Goal: Find specific page/section: Find specific page/section

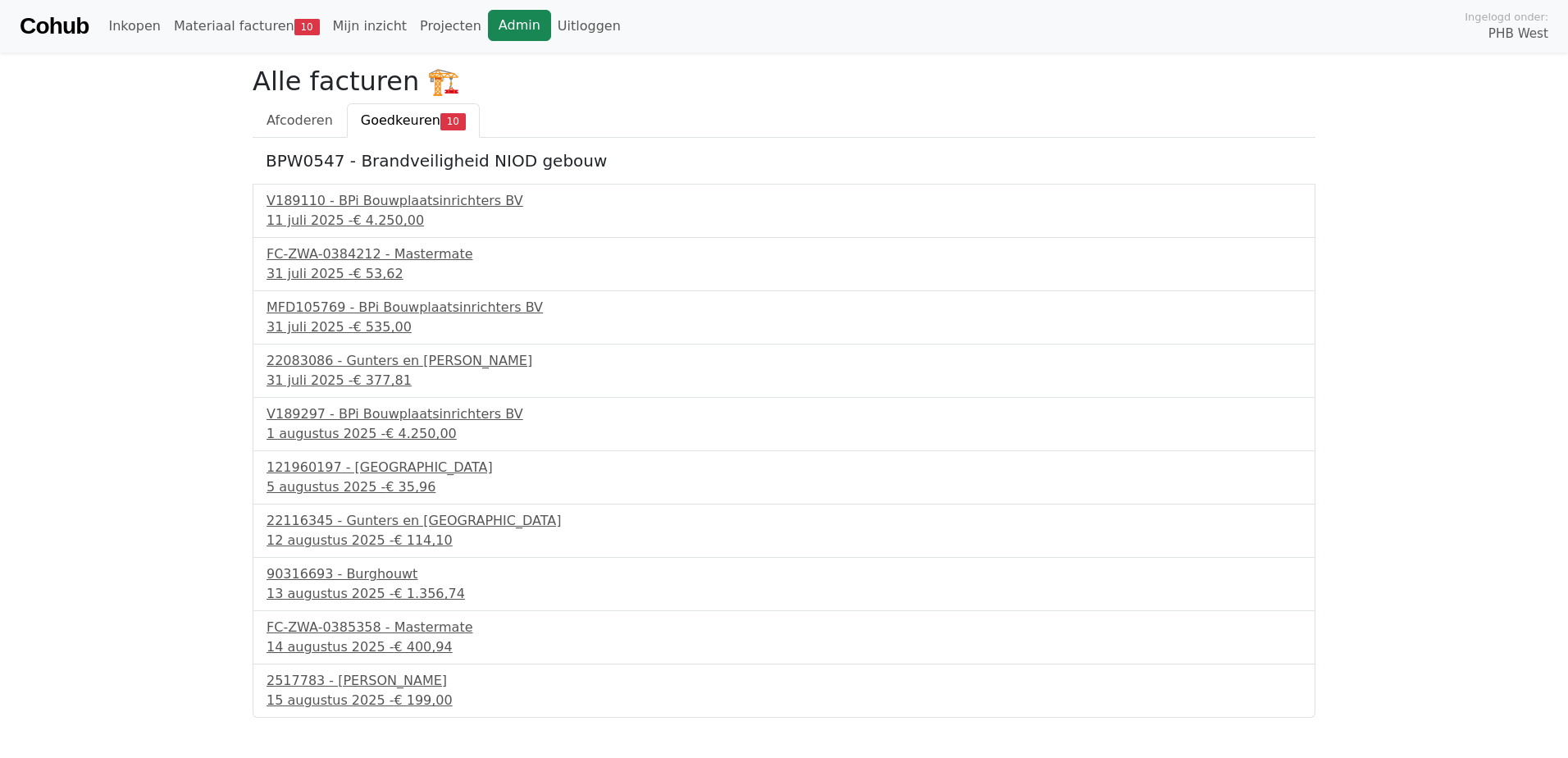
click at [488, 23] on link "Admin" at bounding box center [520, 25] width 64 height 31
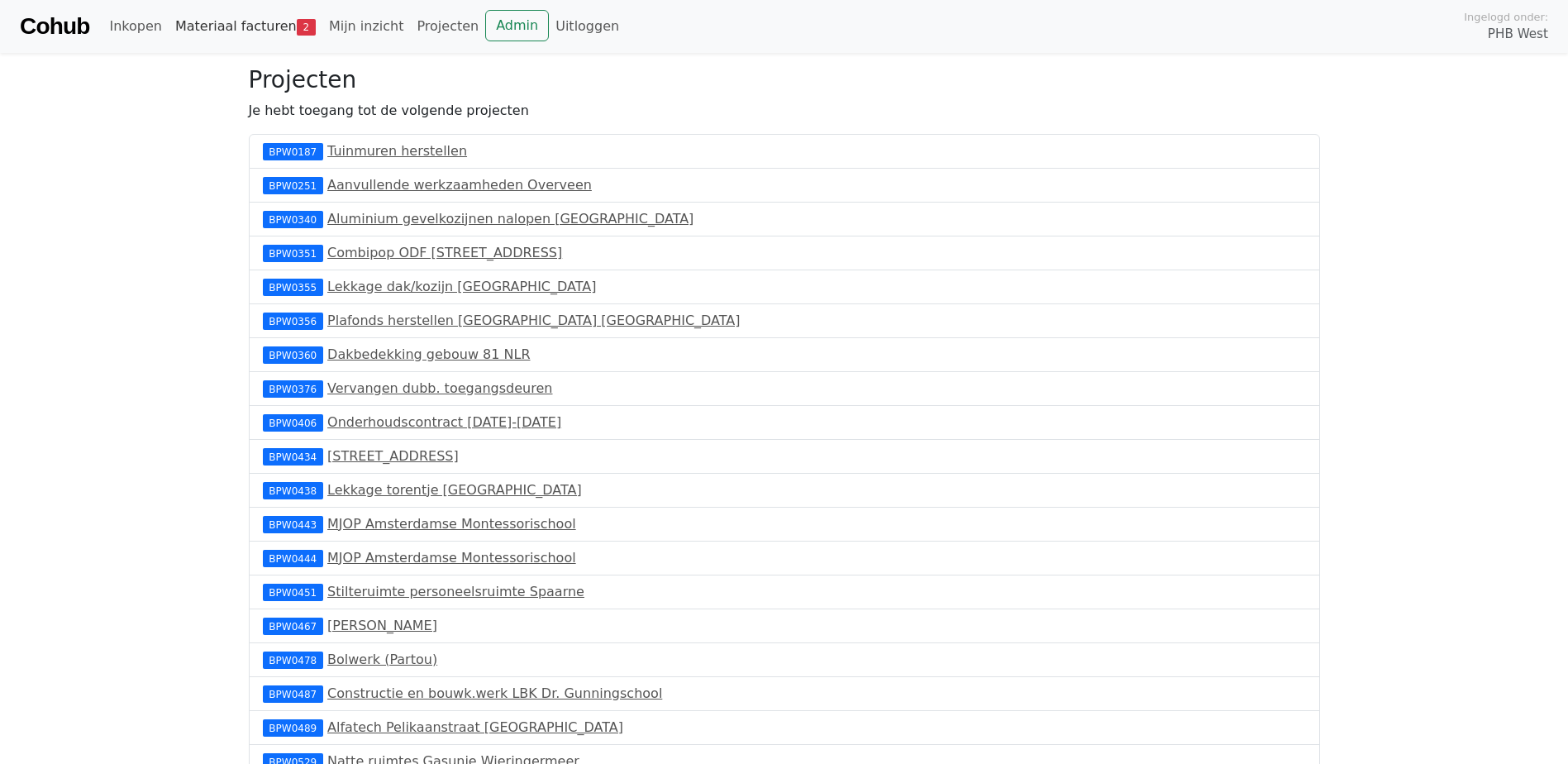
click at [213, 22] on link "Materiaal facturen 2" at bounding box center [245, 26] width 154 height 33
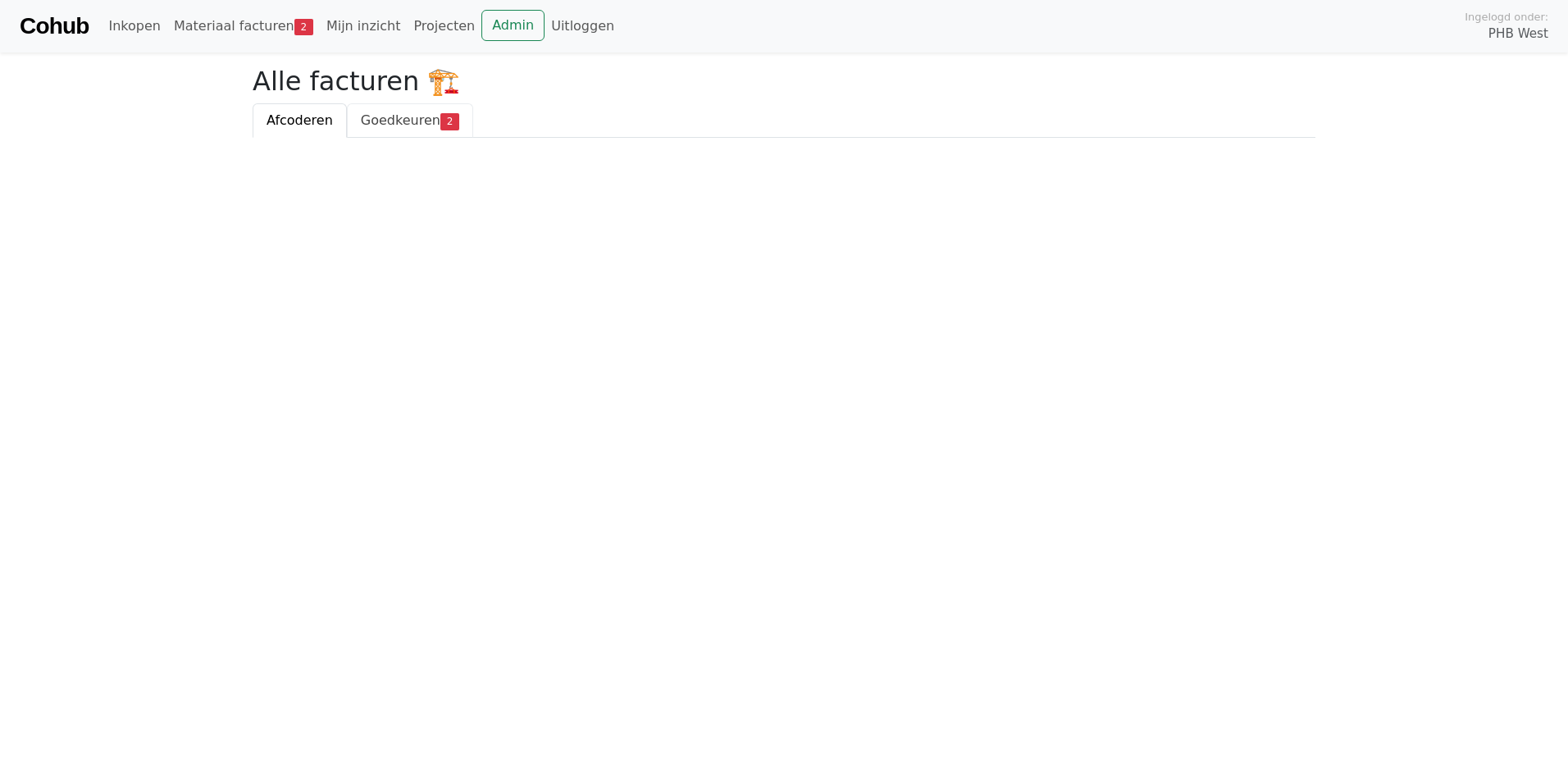
click at [404, 118] on span "Goedkeuren" at bounding box center [400, 120] width 79 height 16
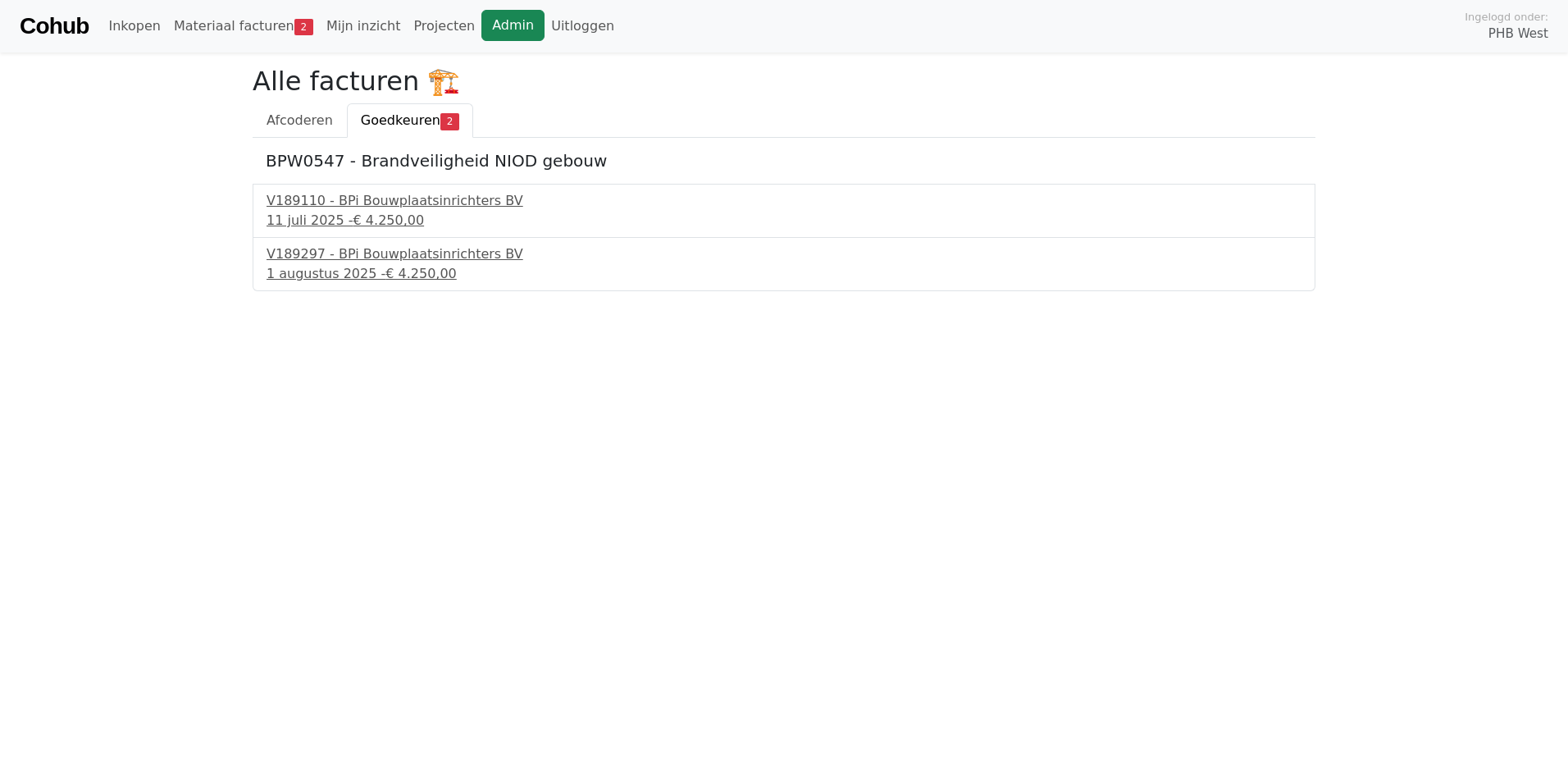
click at [482, 25] on link "Admin" at bounding box center [513, 25] width 64 height 31
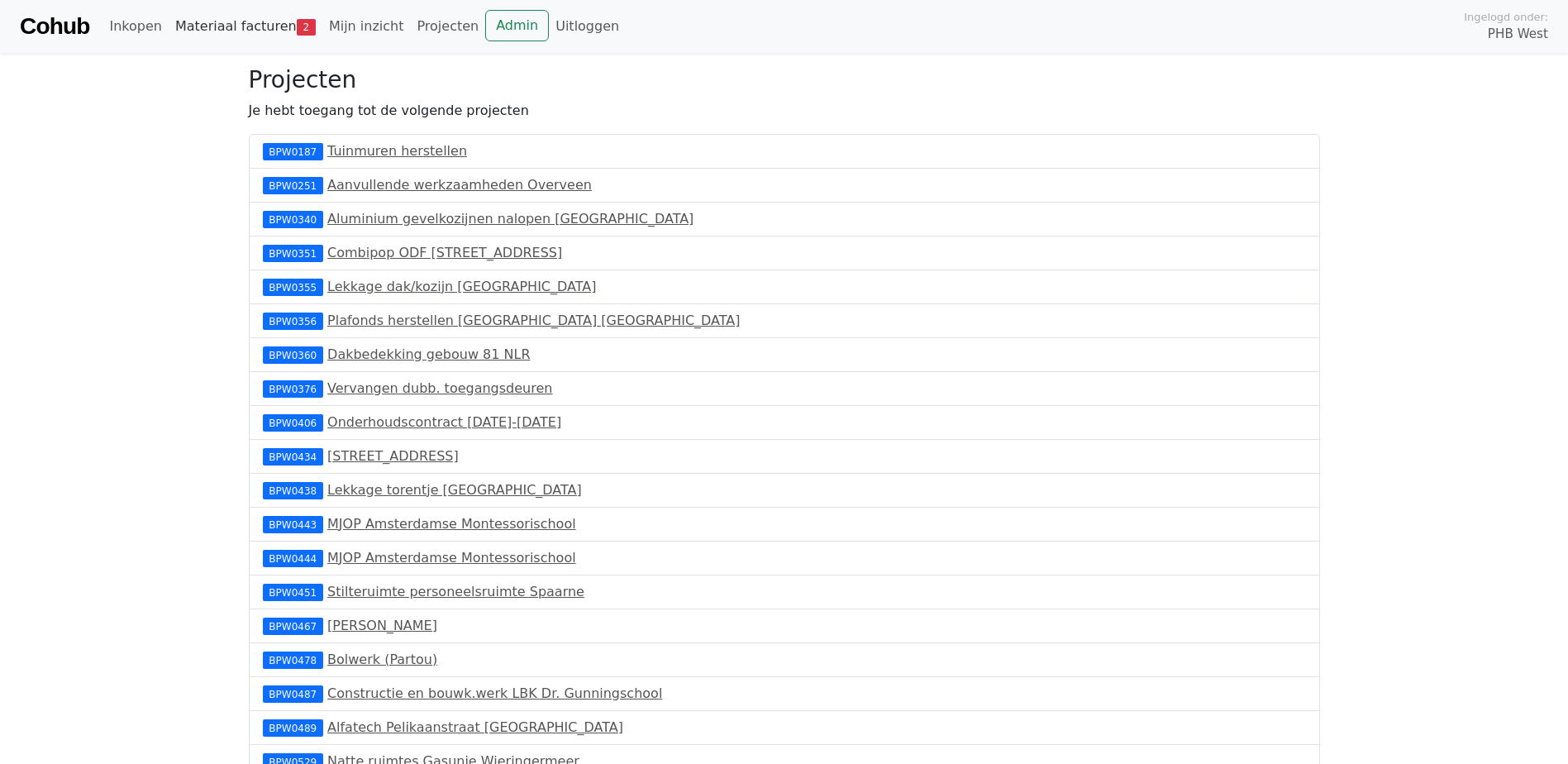
click at [187, 26] on link "Materiaal facturen 2" at bounding box center [245, 26] width 154 height 33
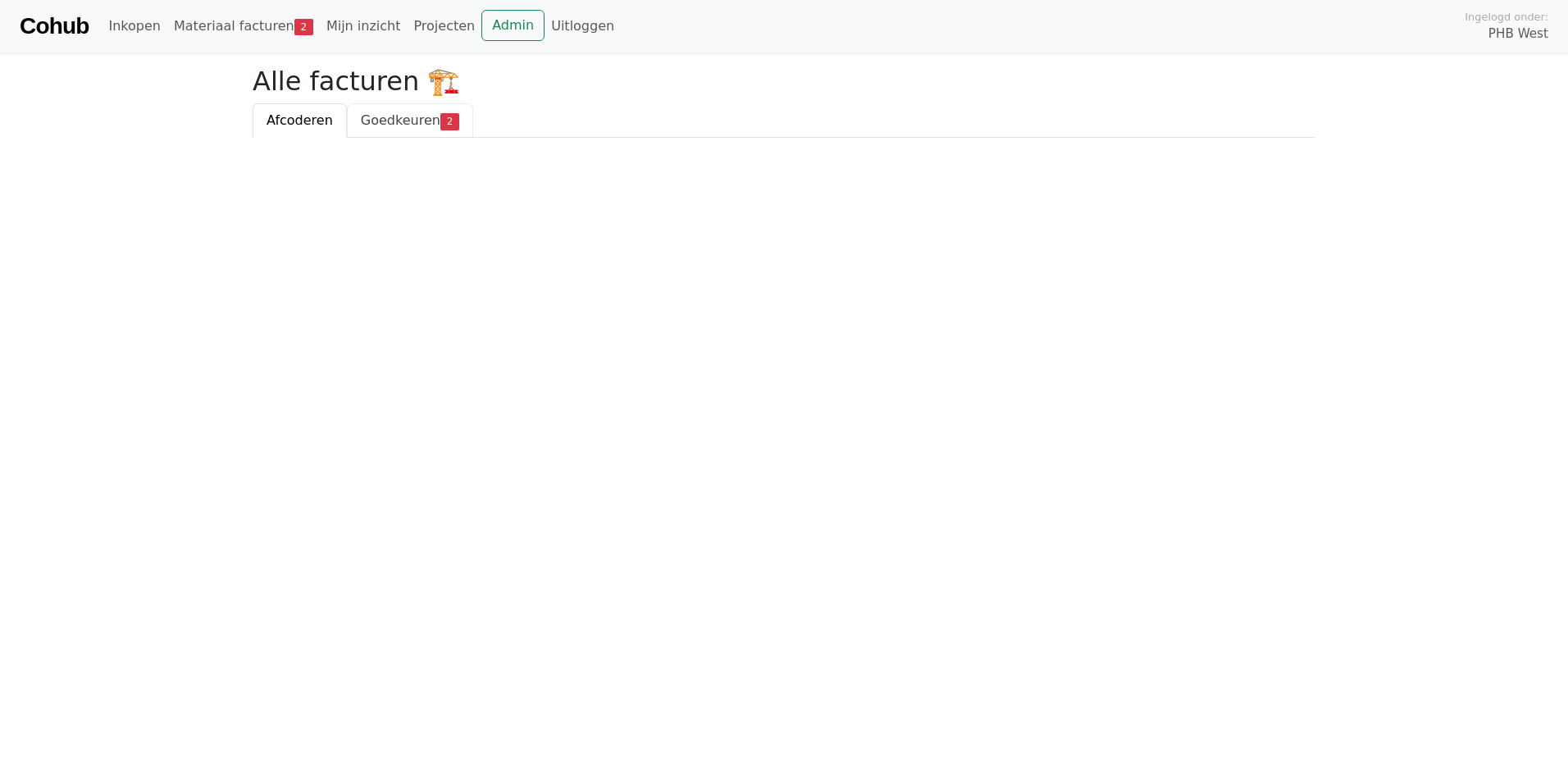
click at [384, 123] on span "Goedkeuren" at bounding box center [400, 120] width 79 height 16
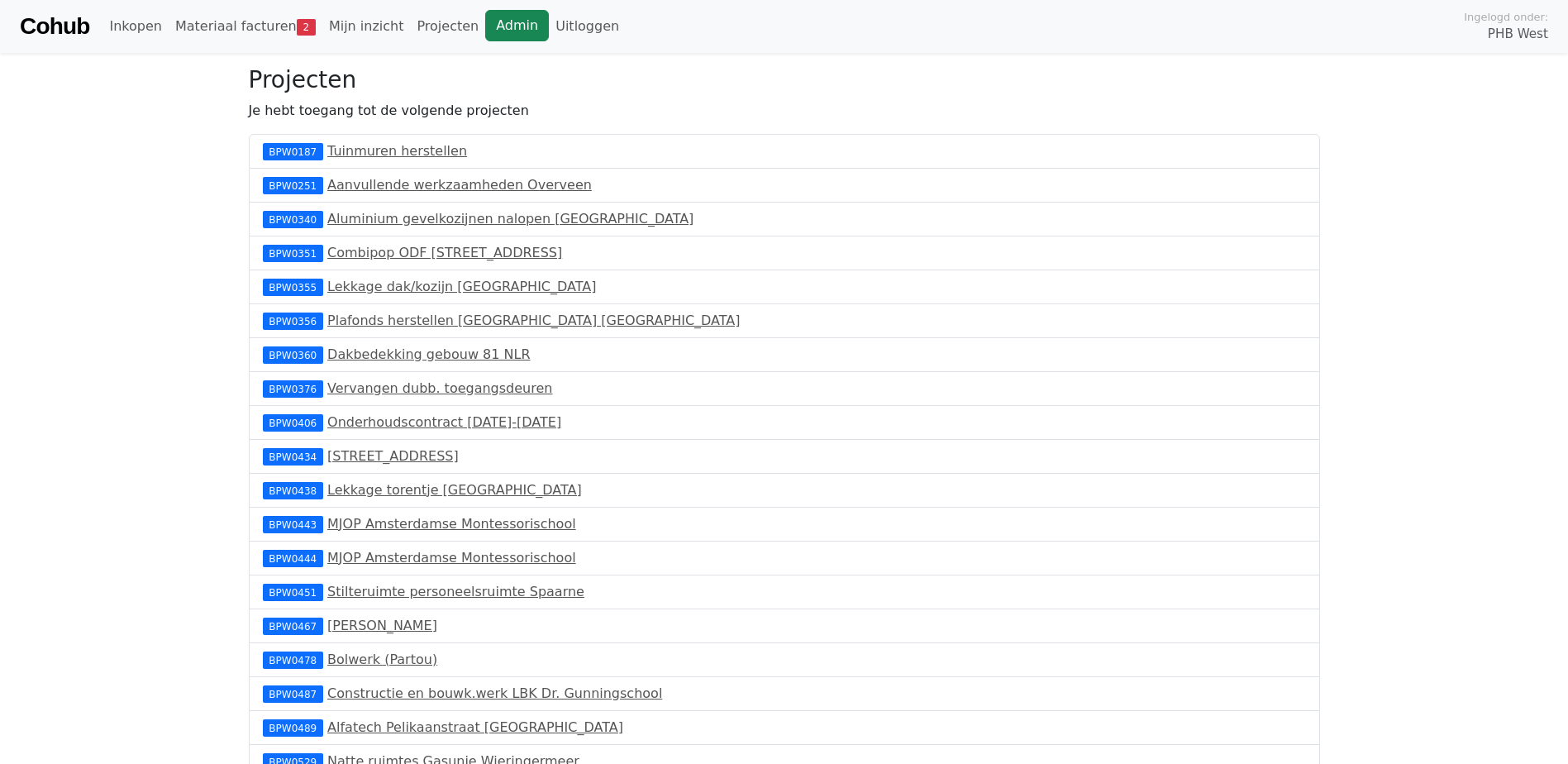
click at [497, 23] on link "Admin" at bounding box center [517, 25] width 64 height 31
click at [490, 34] on link "Admin" at bounding box center [517, 25] width 64 height 31
